Goal: Communication & Community: Share content

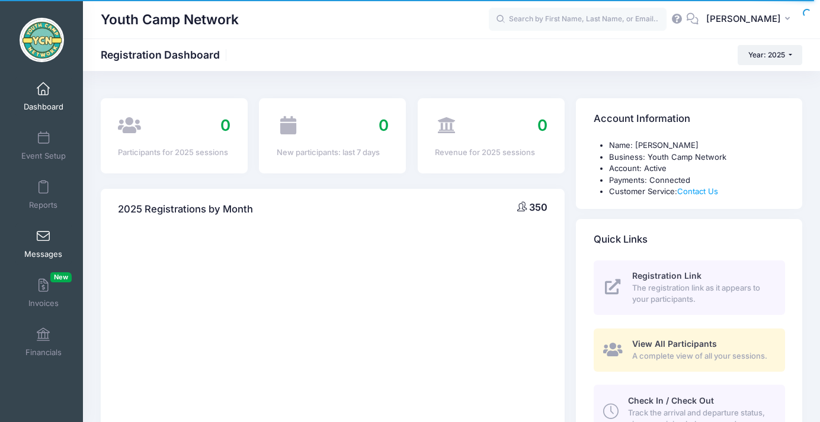
click at [43, 240] on span at bounding box center [43, 236] width 0 height 13
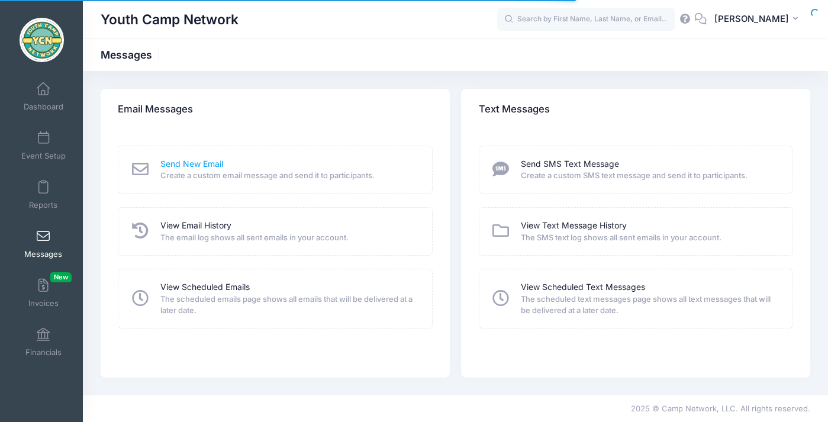
click at [185, 160] on link "Send New Email" at bounding box center [191, 164] width 63 height 12
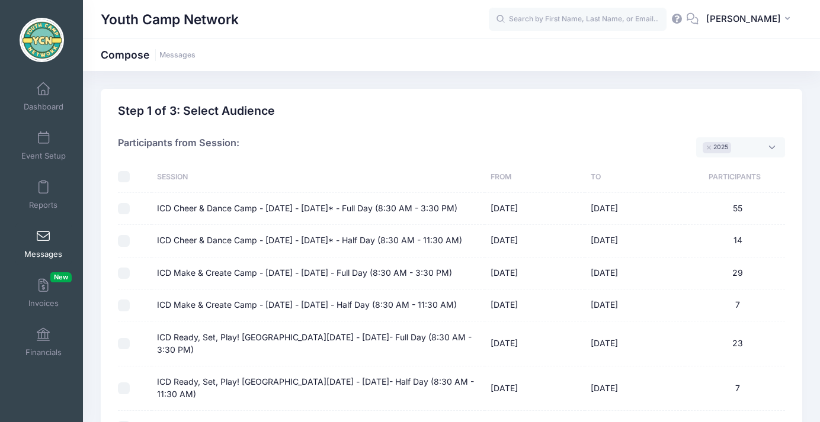
click at [123, 215] on input "ICD Cheer & Dance Camp - [DATE] - [DATE]* - Full Day (8:30 AM - 3:30 PM)" at bounding box center [124, 209] width 12 height 12
checkbox input "true"
click at [126, 247] on input "ICD Cheer & Dance Camp - [DATE] - [DATE]* - Half Day (8:30 AM - 11:30 AM)" at bounding box center [124, 241] width 12 height 12
checkbox input "true"
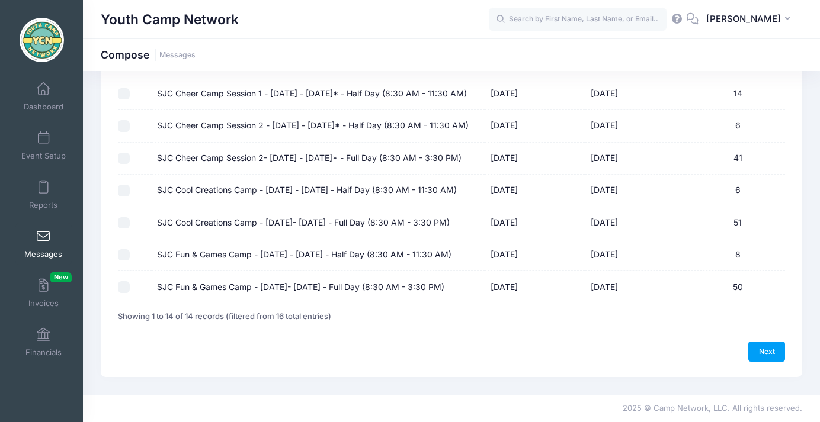
scroll to position [514, 0]
click at [769, 352] on link "Next" at bounding box center [766, 352] width 37 height 20
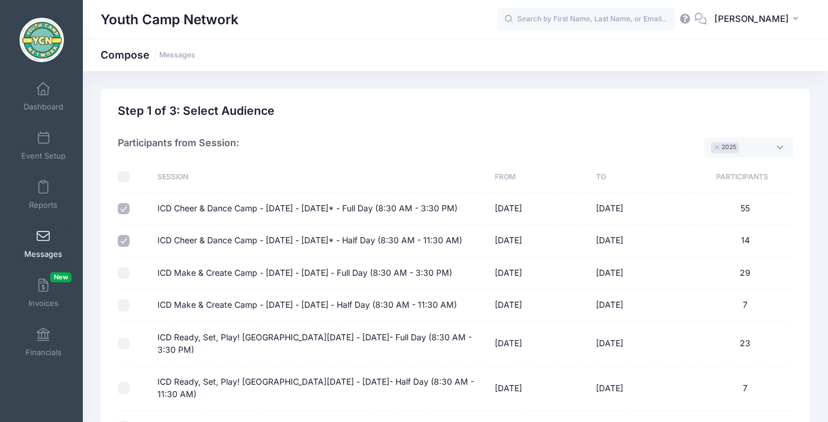
select select "50"
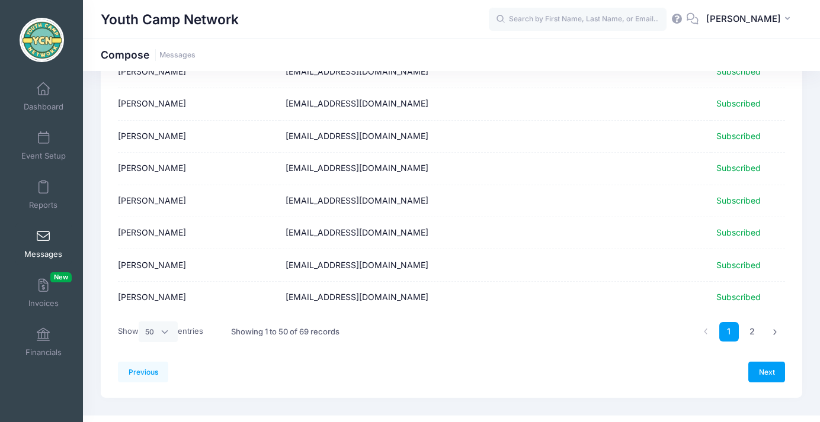
scroll to position [1495, 0]
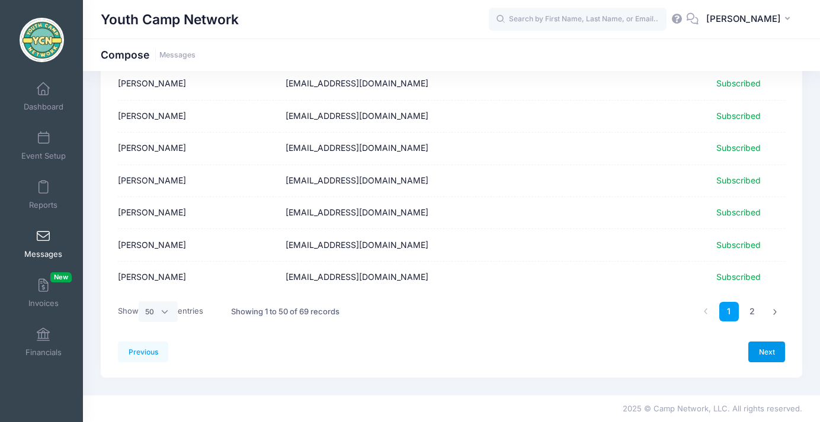
click at [765, 354] on link "Next" at bounding box center [766, 352] width 37 height 20
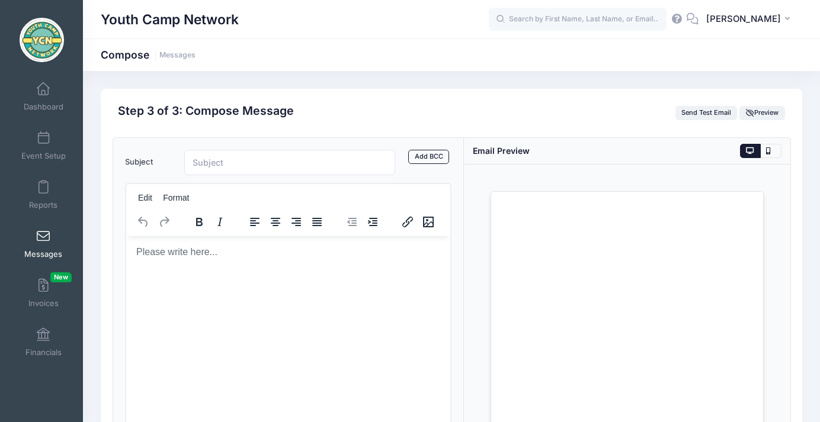
scroll to position [0, 0]
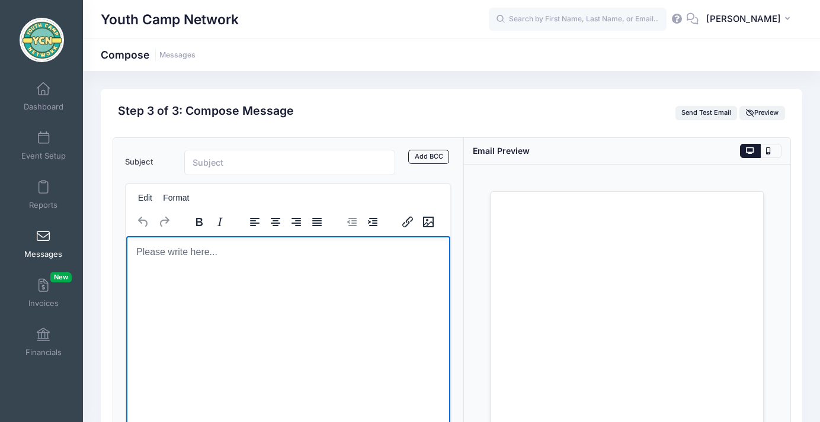
click at [309, 256] on p "Rich Text Area. Press ALT-0 for help." at bounding box center [287, 251] width 305 height 13
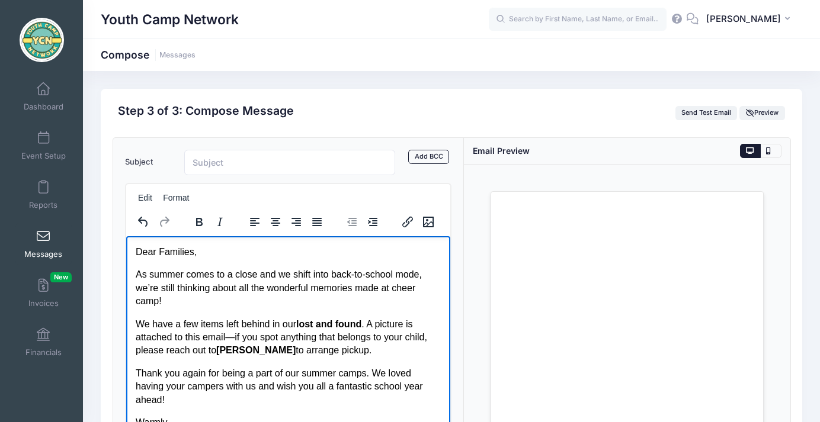
click at [158, 248] on p "Dear Families," at bounding box center [287, 251] width 305 height 13
click at [185, 275] on p "As summer comes to a close and we shift into back-to-school mode, we’re still t…" at bounding box center [287, 288] width 305 height 40
click at [223, 304] on p "As summer officially comes to a close and we shift into back-to-school mode, we…" at bounding box center [287, 288] width 305 height 40
click at [354, 273] on p "As summer officially comes to a close and we shift into back-to-school mode, we…" at bounding box center [287, 288] width 305 height 40
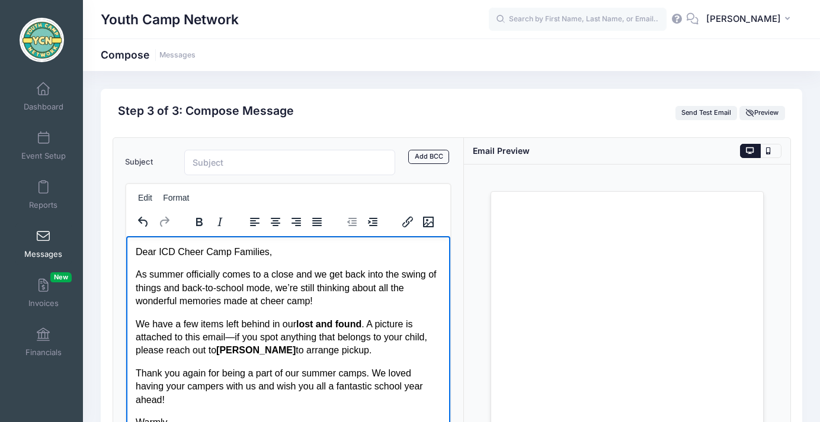
click at [370, 299] on p "As summer officially comes to a close and we get back into the swing of things …" at bounding box center [287, 288] width 305 height 40
click at [149, 324] on p "We have a few items left behind in our lost and found . A picture is attached t…" at bounding box center [287, 337] width 305 height 40
click at [171, 325] on p "We have a few items left behind in our lost and found . A picture is attached t…" at bounding box center [287, 337] width 305 height 40
click at [281, 335] on p "We had quite a few items left behind in our lost and found . A picture is attac…" at bounding box center [287, 337] width 305 height 40
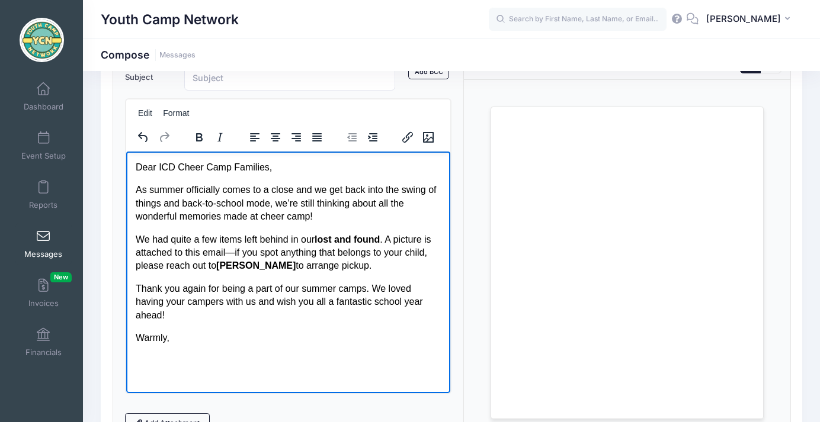
scroll to position [85, 0]
click at [137, 251] on p "We had quite a few items left behind in our lost and found . A picture is attac…" at bounding box center [287, 252] width 305 height 40
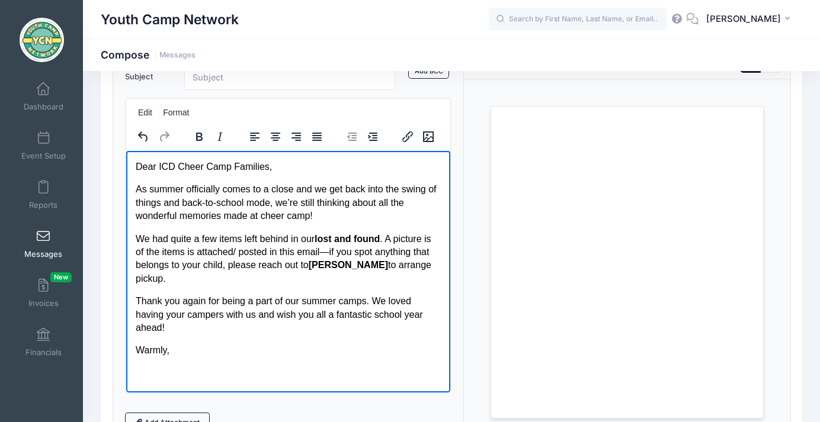
click at [337, 253] on p "We had quite a few items left behind in our lost and found . A picture is of th…" at bounding box center [287, 258] width 305 height 53
click at [359, 268] on strong "[PERSON_NAME]" at bounding box center [347, 264] width 79 height 10
drag, startPoint x: 246, startPoint y: 282, endPoint x: 213, endPoint y: 280, distance: 33.2
click at [213, 280] on p "We had quite a few items left behind in our lost and found . A picture is of th…" at bounding box center [287, 258] width 305 height 53
click at [180, 281] on p "We had quite a few items left behind in our lost and found . A picture is of th…" at bounding box center [287, 258] width 305 height 53
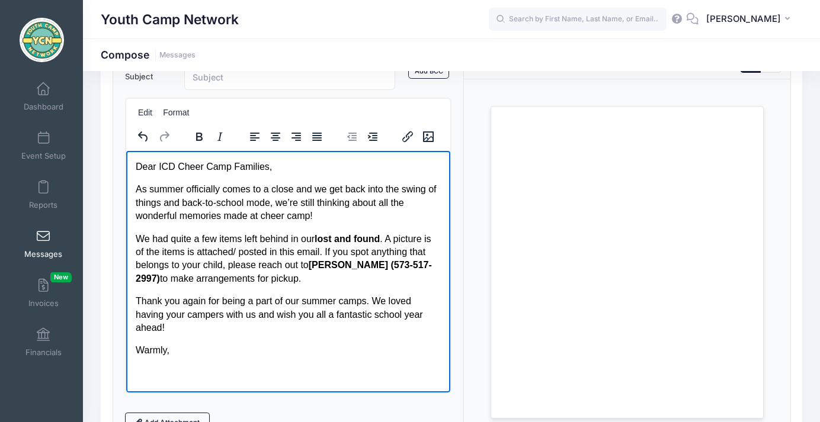
click at [312, 282] on p "We had quite a few items left behind in our lost and found . A picture is of th…" at bounding box center [287, 258] width 305 height 53
drag, startPoint x: 275, startPoint y: 189, endPoint x: 226, endPoint y: 185, distance: 49.3
click at [226, 185] on p "As summer officially comes to a close and we get back into the swing of things …" at bounding box center [287, 202] width 305 height 40
click at [246, 189] on p "As summer officially close and we get back into the swing of things and back-to…" at bounding box center [287, 202] width 305 height 40
click at [288, 190] on p "As summer officially closes and we get back into the swing of things and back-t…" at bounding box center [287, 202] width 305 height 40
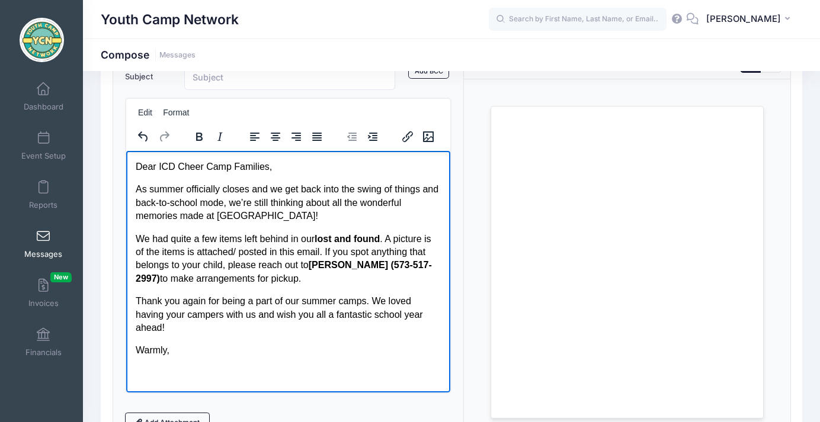
click at [178, 343] on p "Warmly," at bounding box center [287, 349] width 305 height 13
click at [182, 356] on p "Warmly," at bounding box center [287, 349] width 305 height 13
click at [176, 245] on p "We had quite a few items left behind in our lost and found . A picture is of th…" at bounding box center [287, 258] width 305 height 53
click at [226, 330] on p "Thank you again for being a part of our summer camps. We loved having your camp…" at bounding box center [287, 314] width 305 height 40
click at [278, 377] on p "[PERSON_NAME] & The YCN Team" at bounding box center [287, 373] width 305 height 13
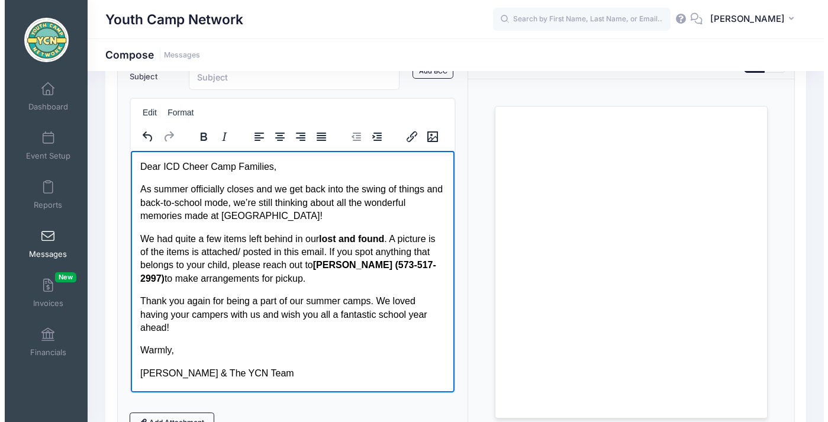
scroll to position [20, 0]
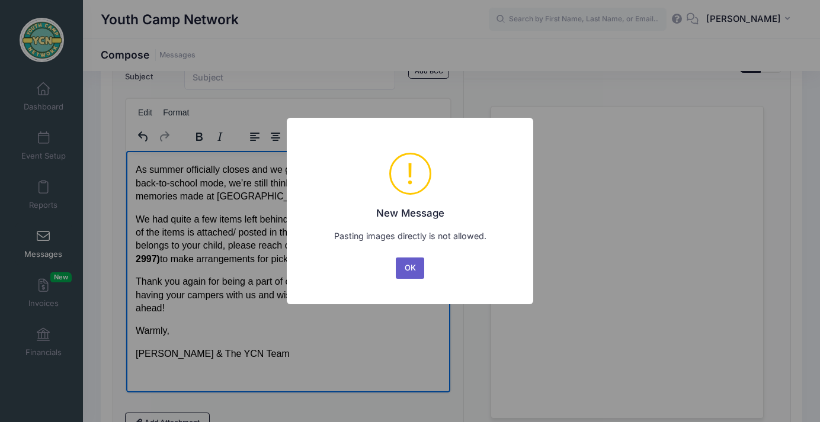
click at [404, 266] on button "OK" at bounding box center [410, 268] width 28 height 21
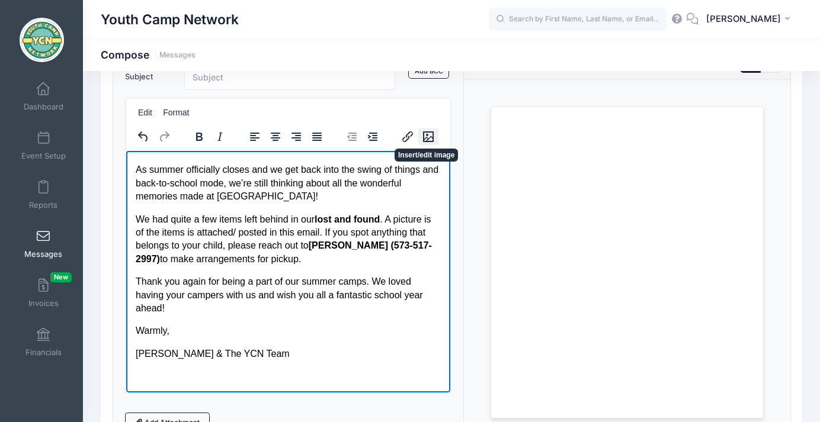
click at [427, 139] on icon "Insert/edit image" at bounding box center [428, 137] width 14 height 14
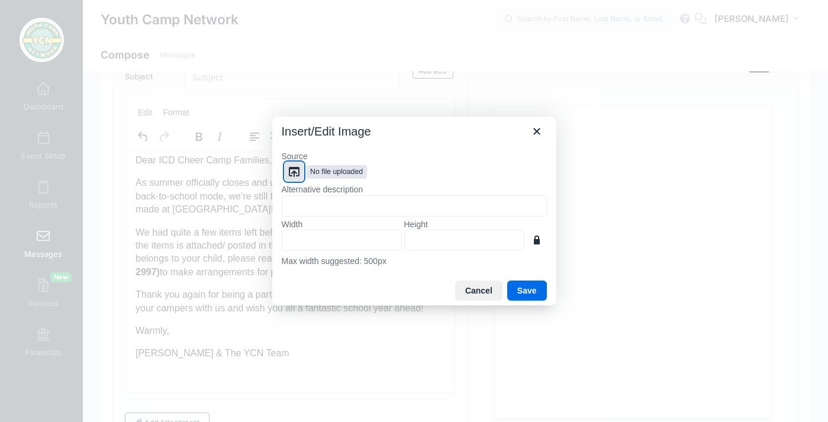
click at [317, 169] on span "No file uploaded" at bounding box center [337, 172] width 60 height 14
click at [296, 171] on icon "Browse files" at bounding box center [294, 172] width 14 height 14
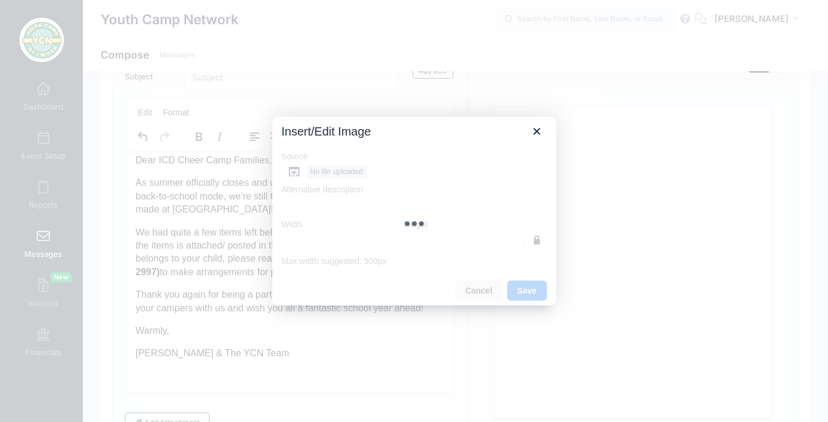
type input "640"
type input "480"
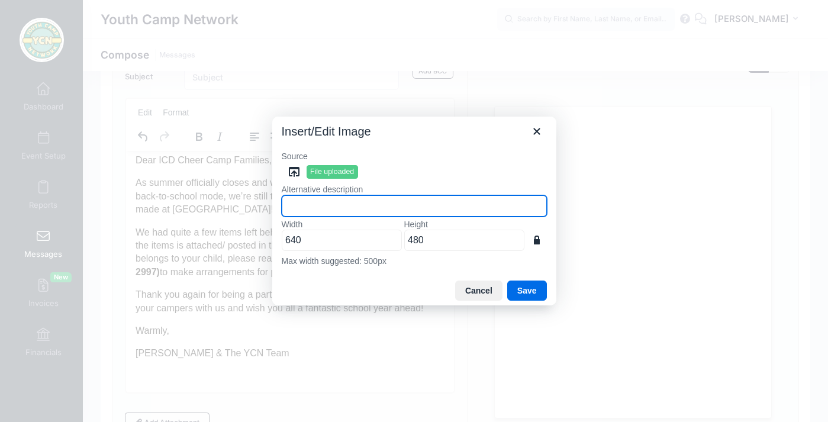
click at [457, 203] on input "Alternative description" at bounding box center [414, 205] width 265 height 21
type input "Lost & Found Cheer Camp"
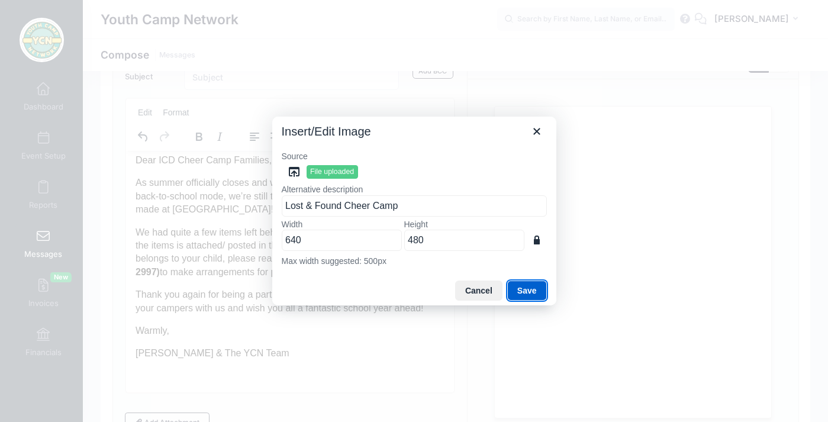
click at [515, 284] on button "Save" at bounding box center [527, 291] width 40 height 20
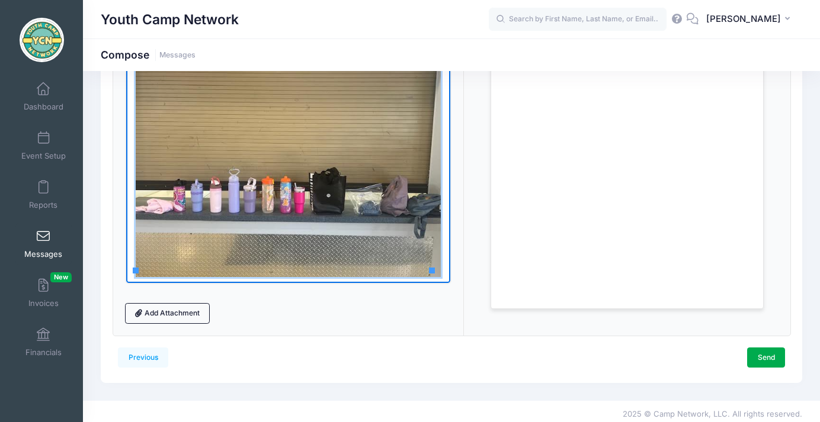
scroll to position [194, 0]
click at [187, 309] on link "Add Attachment" at bounding box center [167, 314] width 85 height 20
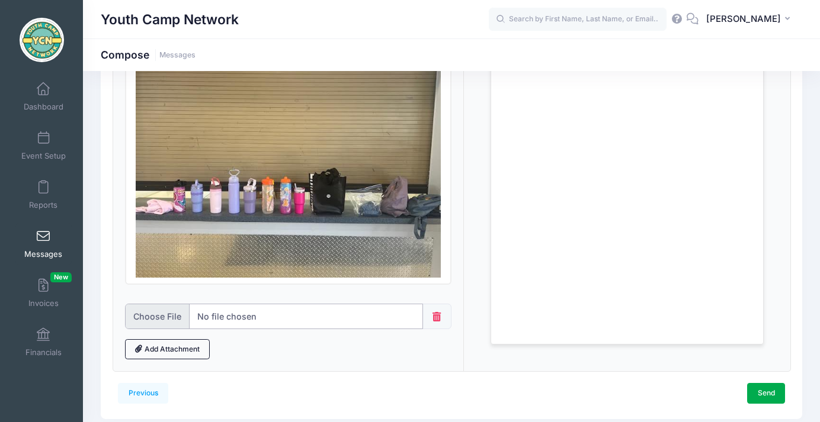
click at [162, 319] on input "file" at bounding box center [274, 316] width 298 height 25
type input "C:\fakepath\0.jpg"
click at [198, 316] on input "file" at bounding box center [274, 316] width 298 height 25
click at [185, 349] on link "Add Attachment" at bounding box center [167, 349] width 85 height 20
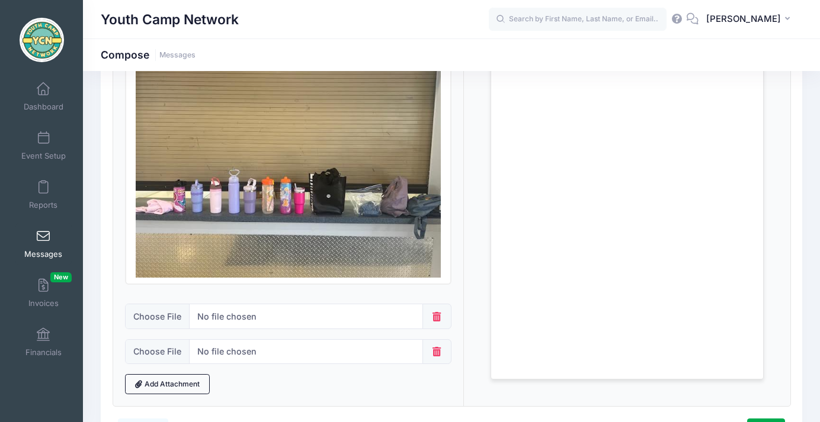
click at [432, 353] on icon at bounding box center [437, 351] width 12 height 9
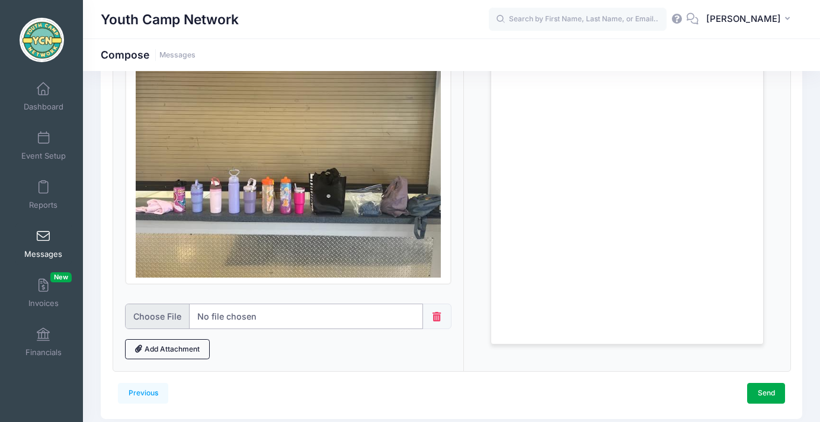
click at [155, 314] on input "file" at bounding box center [274, 316] width 298 height 25
type input "C:\fakepath\cheer camp lost found.jpg"
click at [763, 394] on link "Send" at bounding box center [766, 393] width 38 height 20
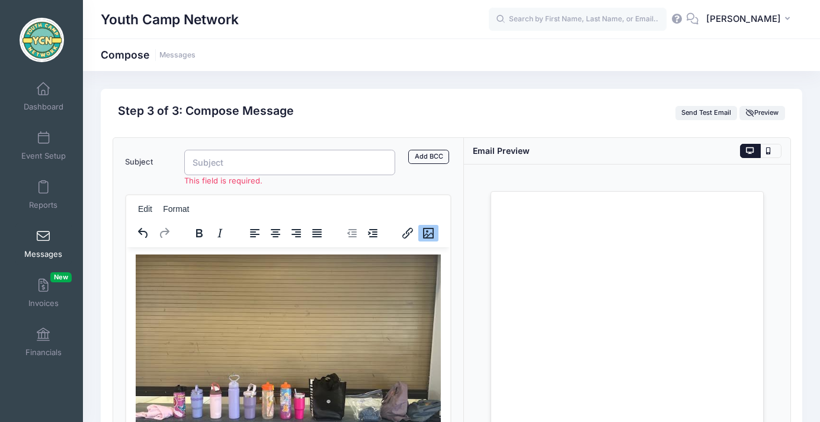
click at [301, 167] on input "Subject" at bounding box center [289, 162] width 211 height 25
paste input "Lost & Found from Cheer Camp – Plus a Big Thank You!"
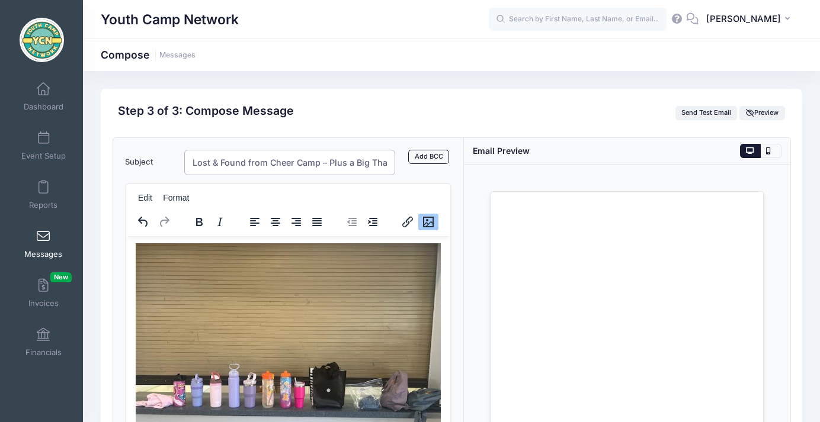
scroll to position [0, 28]
click at [240, 165] on input "Lost & Found from Cheer Camp – Plus a Big Thank You!" at bounding box center [289, 162] width 211 height 25
type input "Lost & Found from ICD Cheer Camp – Plus a Big Thank You!"
click at [516, 105] on div "Step 3 of 3: Compose Message Send Test Email [GEOGRAPHIC_DATA]" at bounding box center [452, 113] width 678 height 18
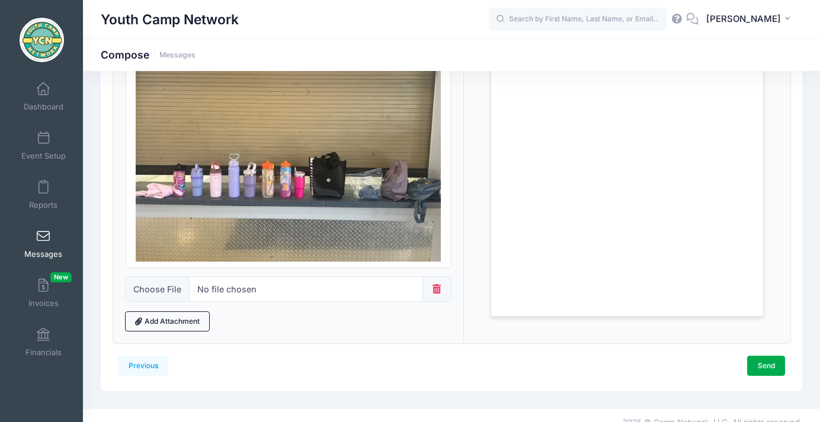
scroll to position [220, 0]
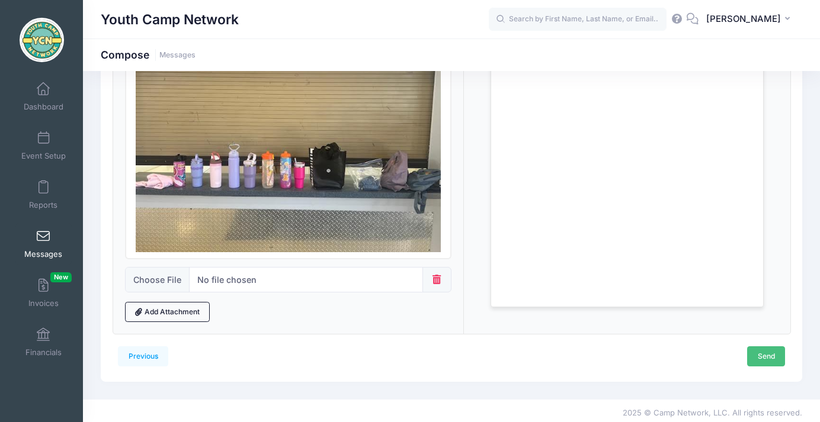
click at [766, 356] on link "Send" at bounding box center [766, 356] width 38 height 20
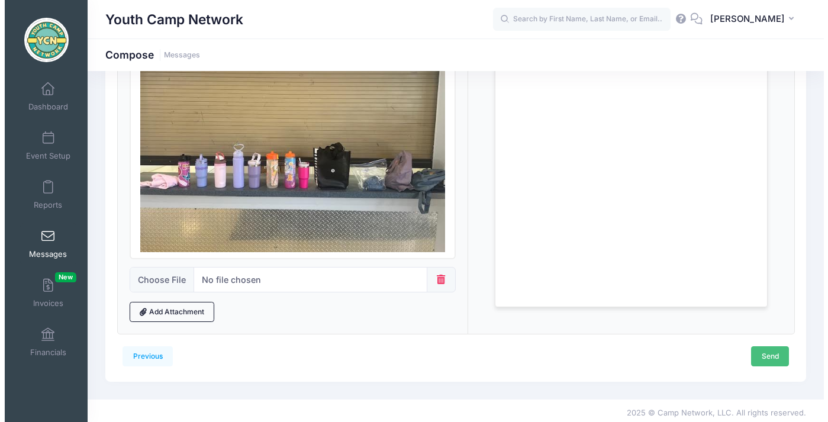
scroll to position [0, 0]
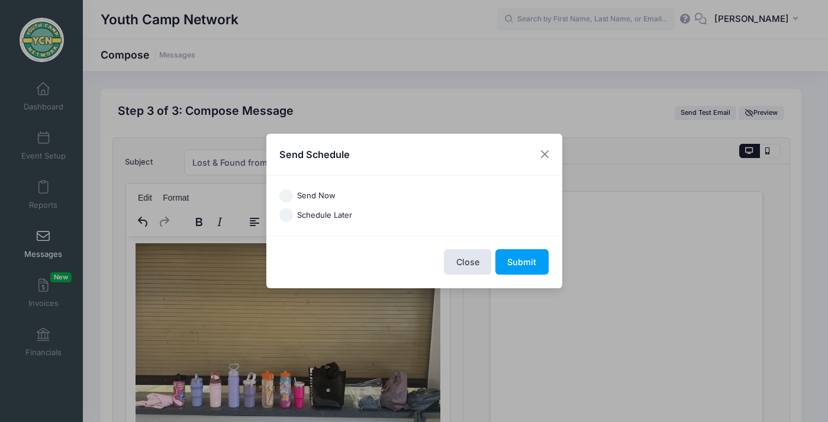
click at [286, 195] on input "Send Now" at bounding box center [287, 196] width 14 height 14
radio input "true"
click at [523, 263] on button "Submit" at bounding box center [522, 261] width 53 height 25
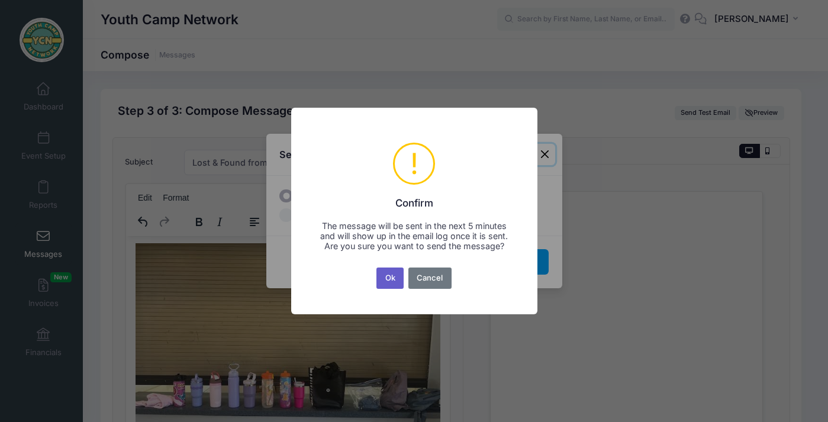
click at [395, 280] on button "Ok" at bounding box center [390, 278] width 27 height 21
